Goal: Task Accomplishment & Management: Manage account settings

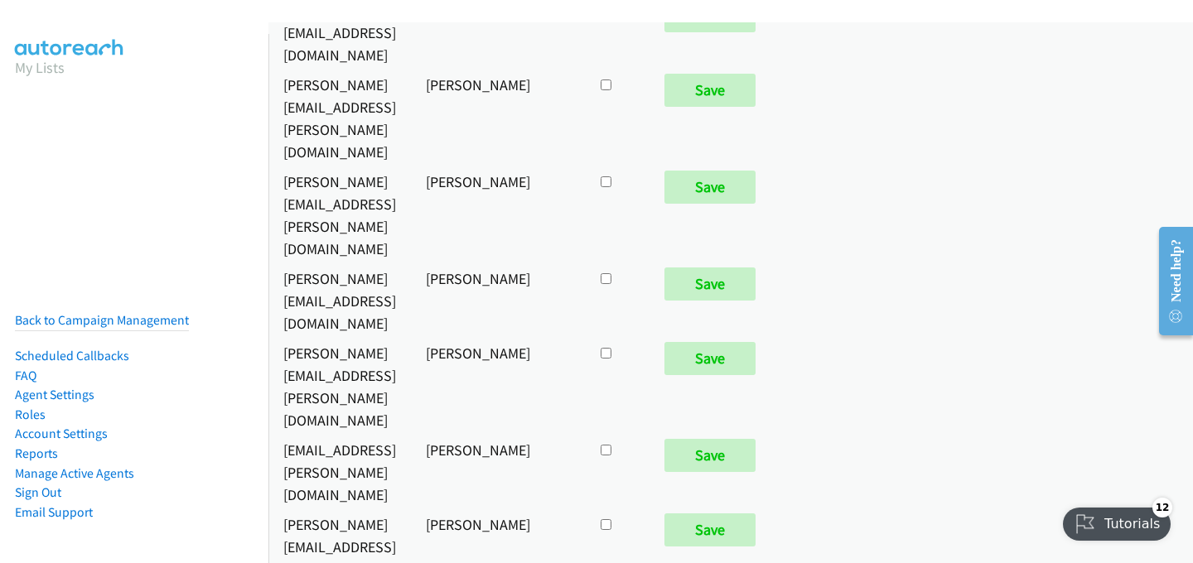
scroll to position [919, 0]
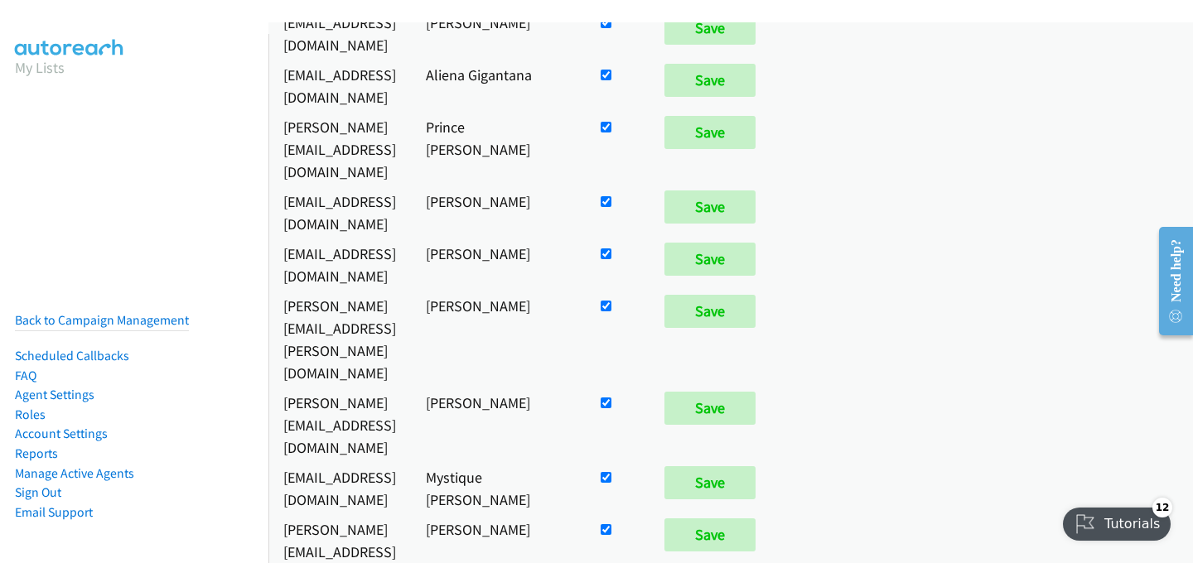
checkbox input "false"
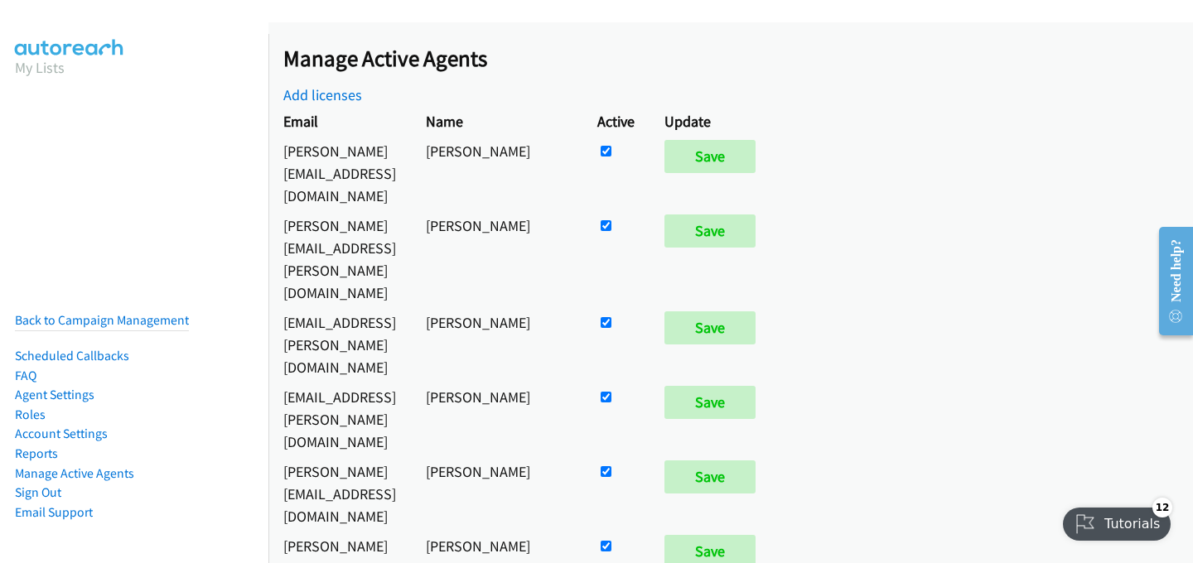
scroll to position [7877, 0]
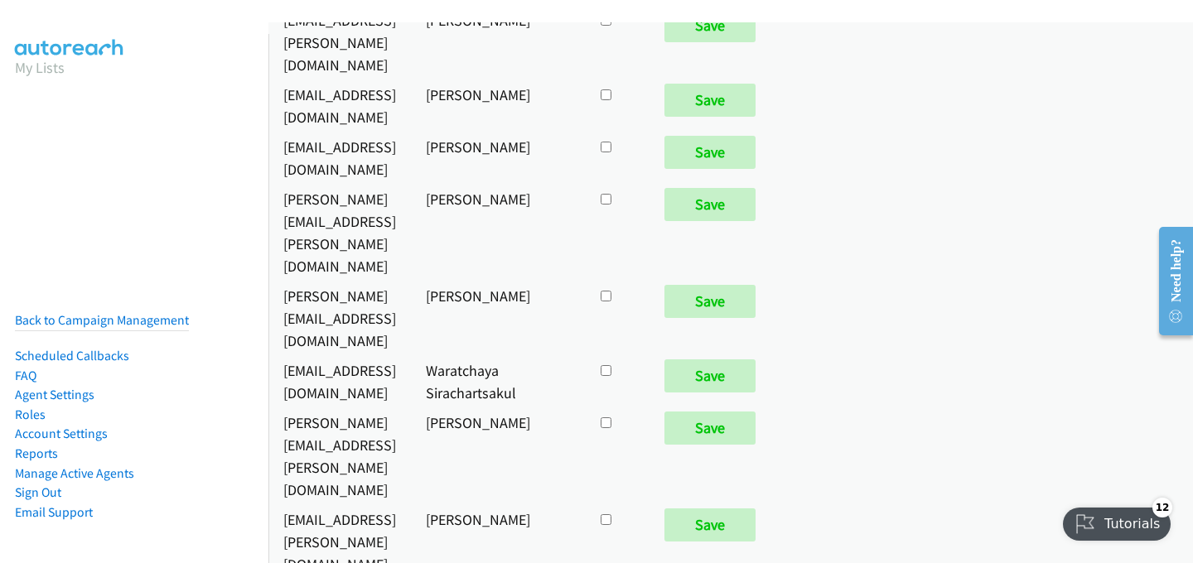
checkbox input "true"
